Goal: Navigation & Orientation: Find specific page/section

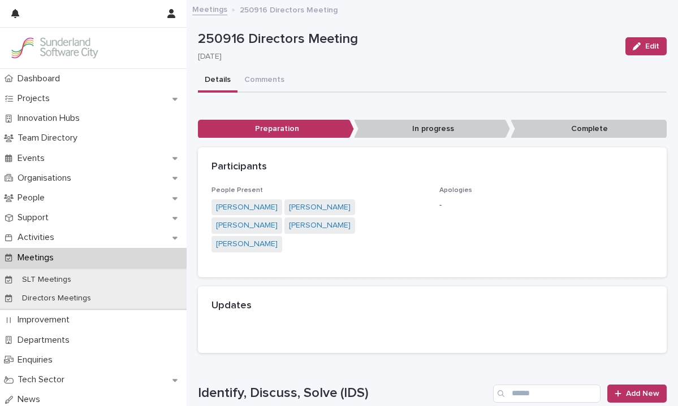
click at [67, 262] on div "Meetings" at bounding box center [93, 258] width 186 height 20
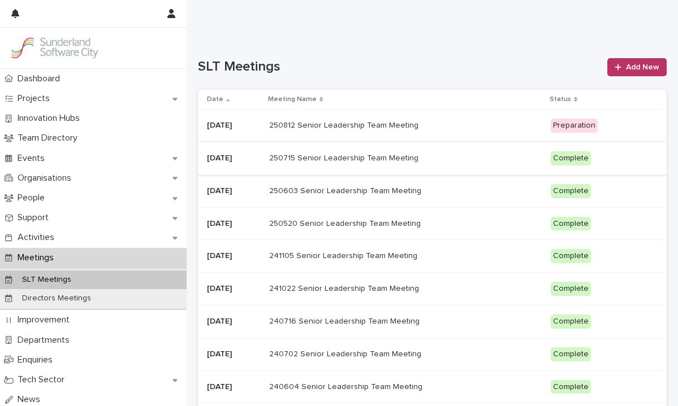
scroll to position [77, 0]
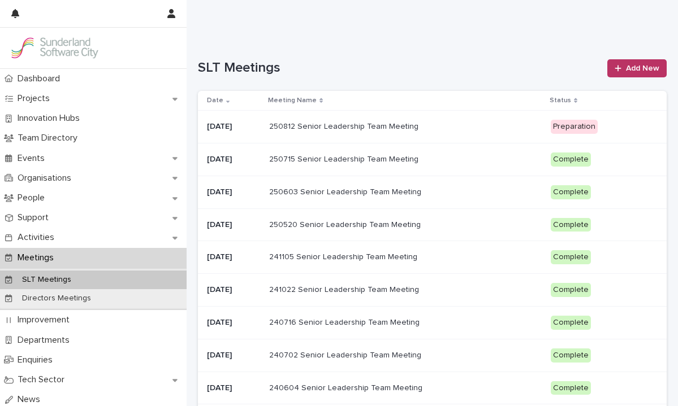
click at [420, 117] on td "250812 Senior Leadership Team Meeting 250812 Senior Leadership Team Meeting" at bounding box center [404, 127] width 281 height 33
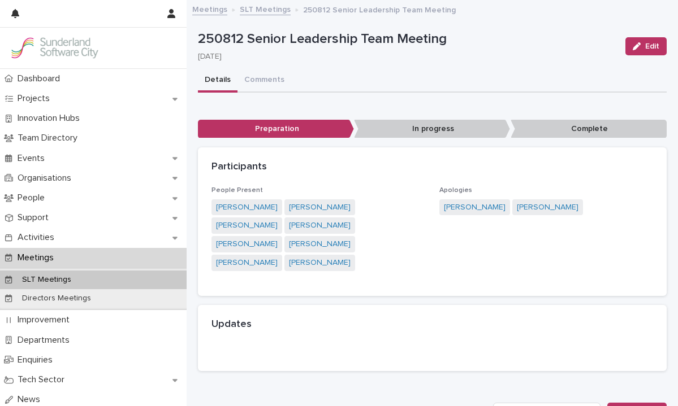
scroll to position [12, 0]
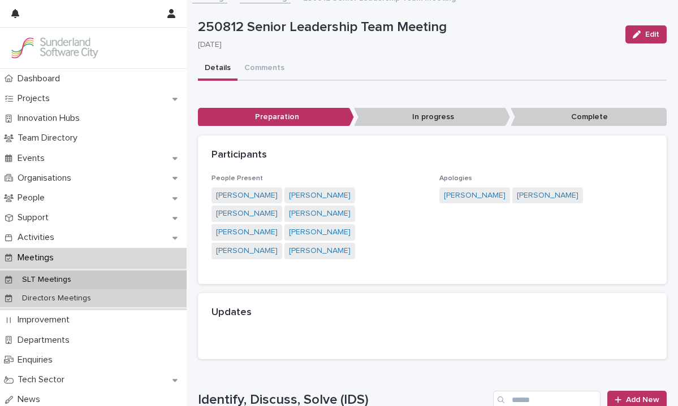
click at [70, 299] on p "Directors Meetings" at bounding box center [56, 299] width 87 height 10
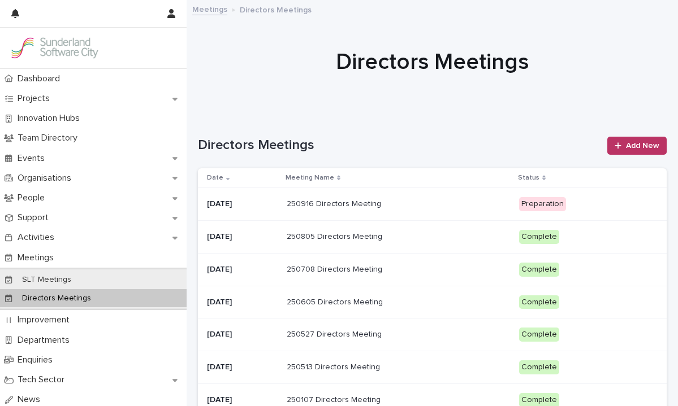
click at [380, 197] on p "250916 Directors Meeting" at bounding box center [335, 203] width 97 height 12
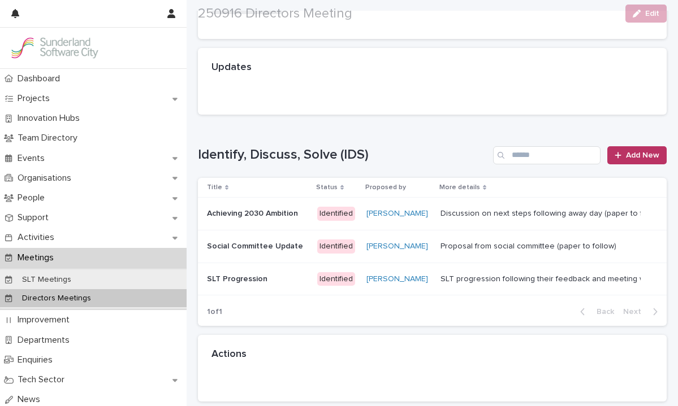
scroll to position [234, 0]
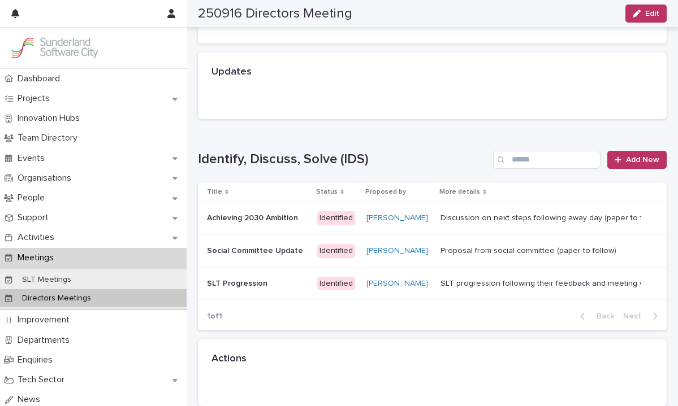
click at [497, 214] on div "Discussion on next steps following away day (paper to follow)" at bounding box center [539, 219] width 198 height 10
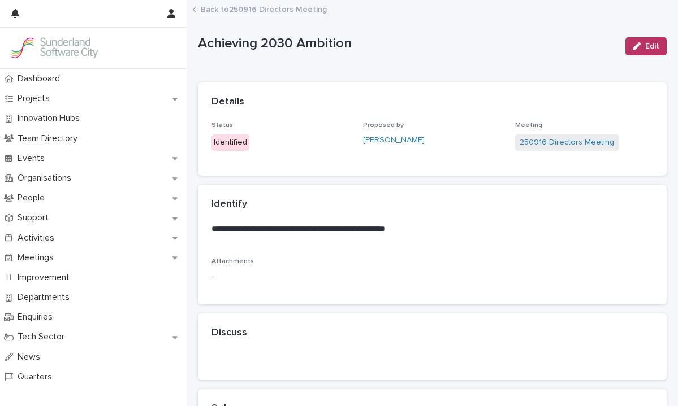
click at [206, 7] on link "Back to 250916 Directors Meeting" at bounding box center [264, 8] width 126 height 13
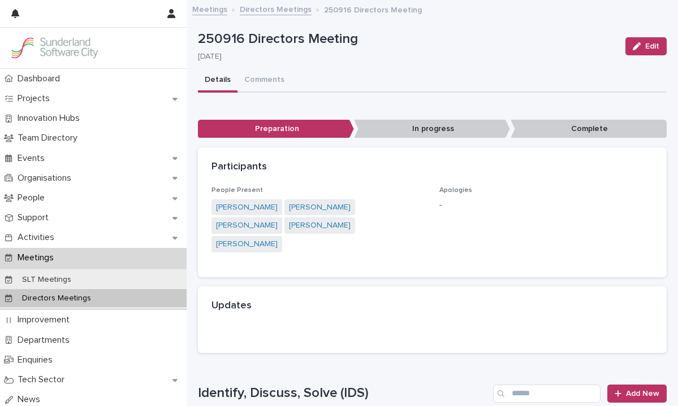
click at [80, 297] on p "Directors Meetings" at bounding box center [56, 299] width 87 height 10
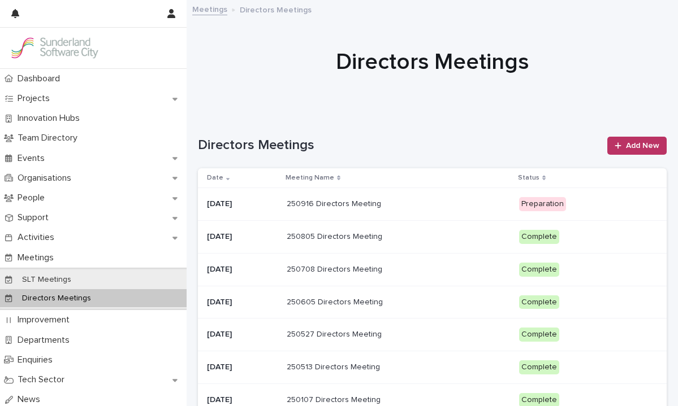
click at [420, 207] on p at bounding box center [386, 204] width 198 height 10
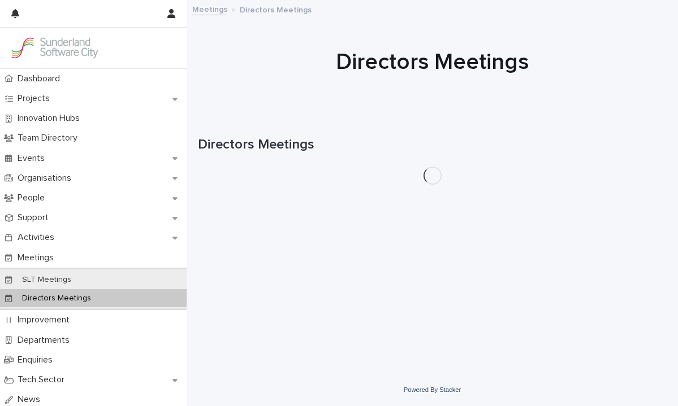
click at [99, 302] on div "Directors Meetings" at bounding box center [93, 298] width 186 height 19
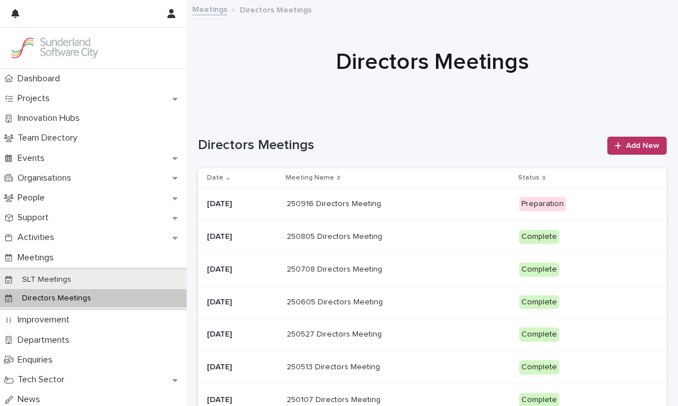
click at [415, 203] on p at bounding box center [386, 204] width 198 height 10
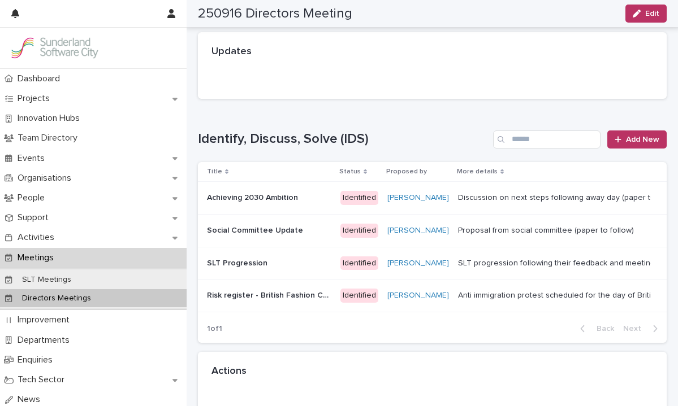
scroll to position [253, 0]
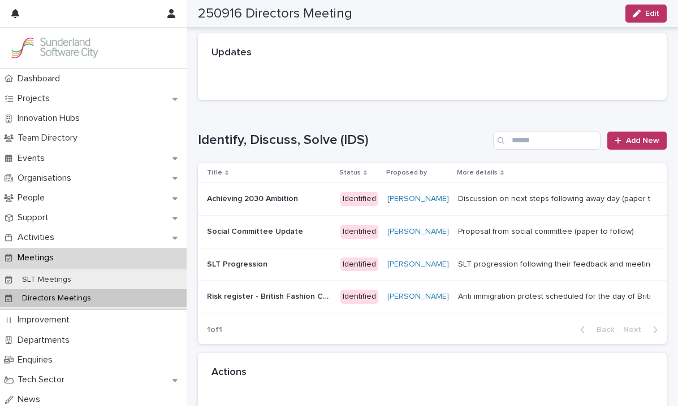
click at [286, 223] on div "Social Committee Update Social Committee Update" at bounding box center [269, 232] width 124 height 19
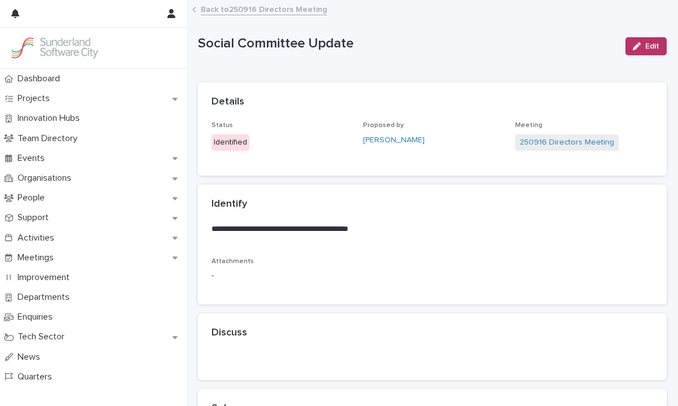
click at [211, 7] on link "Back to 250916 Directors Meeting" at bounding box center [264, 8] width 126 height 13
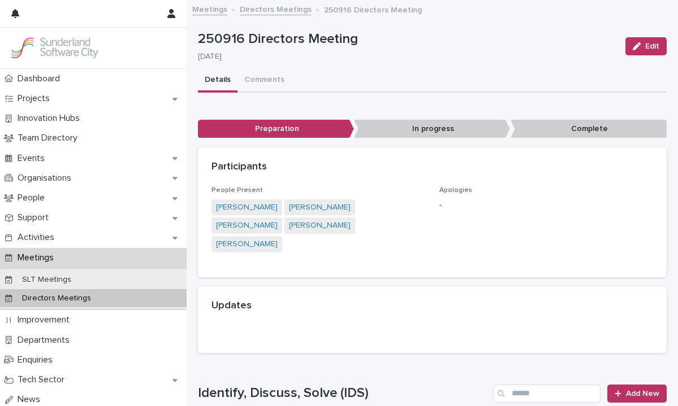
click at [459, 49] on div "250916 Directors Meeting 16/9/2025" at bounding box center [407, 46] width 418 height 31
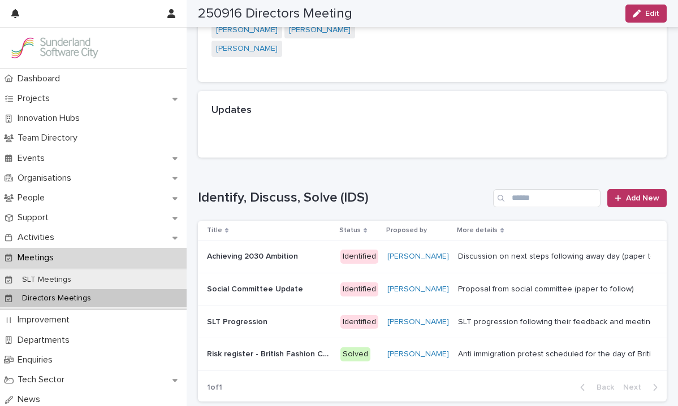
scroll to position [205, 0]
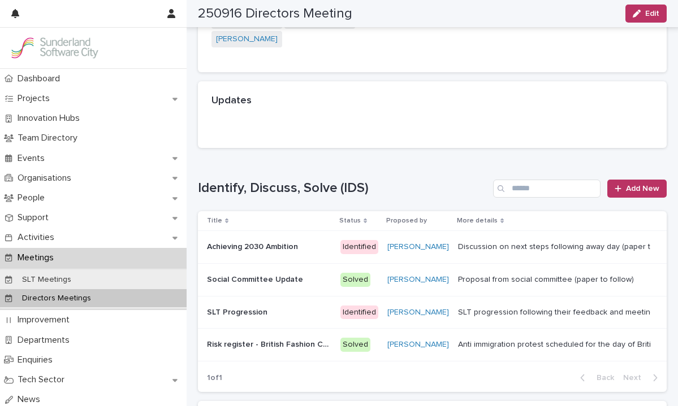
click at [248, 306] on p "SLT Progression" at bounding box center [238, 312] width 63 height 12
